Goal: Manage account settings

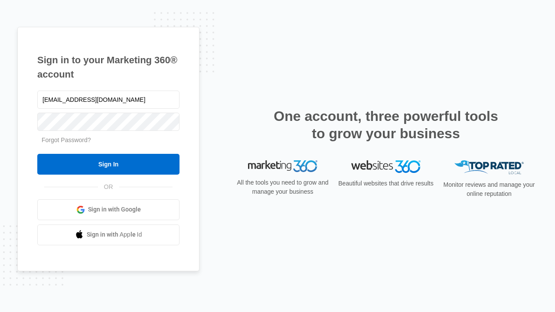
type input "[EMAIL_ADDRESS][DOMAIN_NAME]"
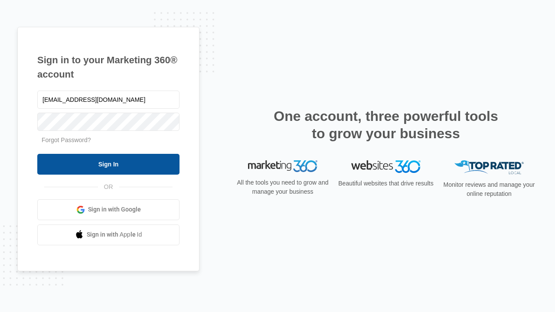
click at [108, 164] on input "Sign In" at bounding box center [108, 164] width 142 height 21
